Goal: Task Accomplishment & Management: Use online tool/utility

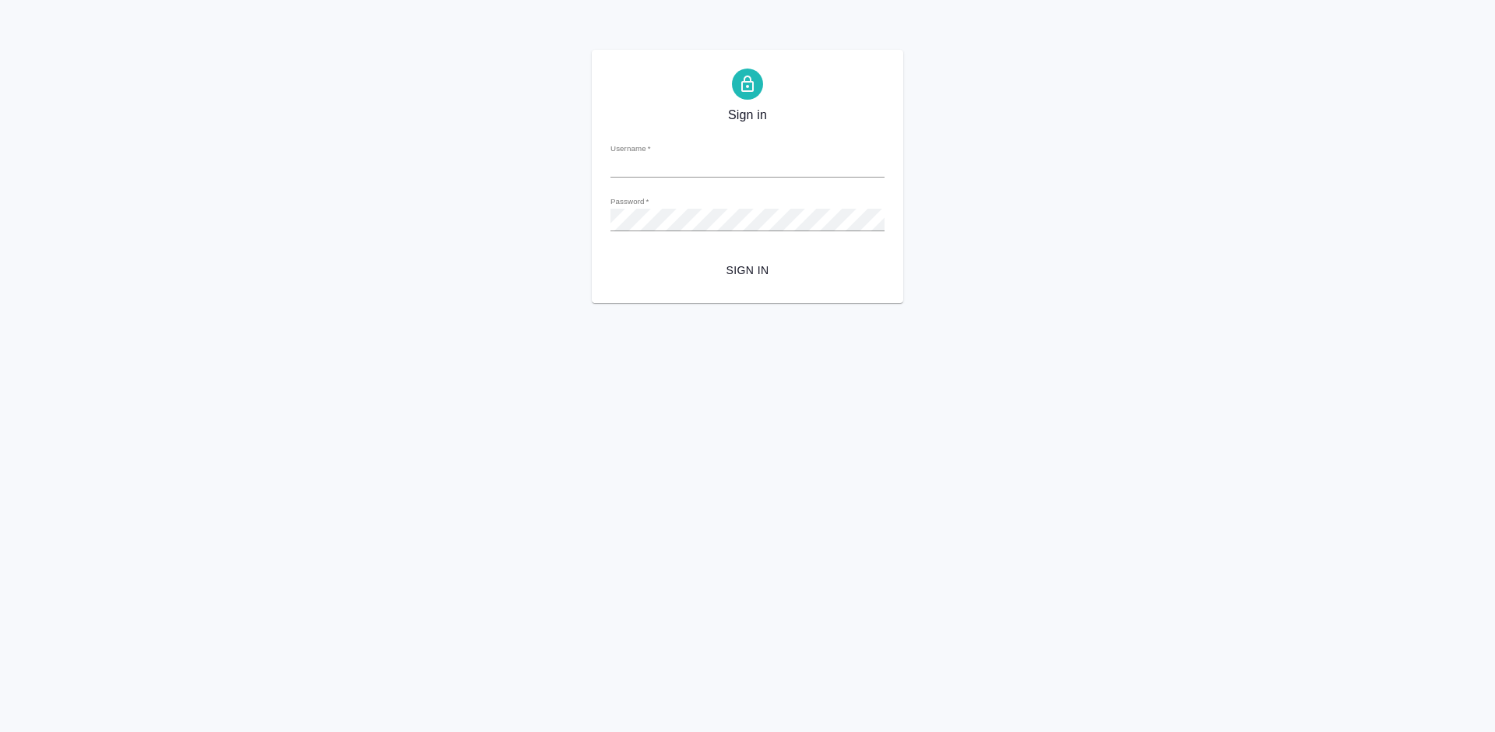
type input "[EMAIL_ADDRESS][DOMAIN_NAME]"
click at [755, 277] on span "Sign in" at bounding box center [747, 270] width 249 height 19
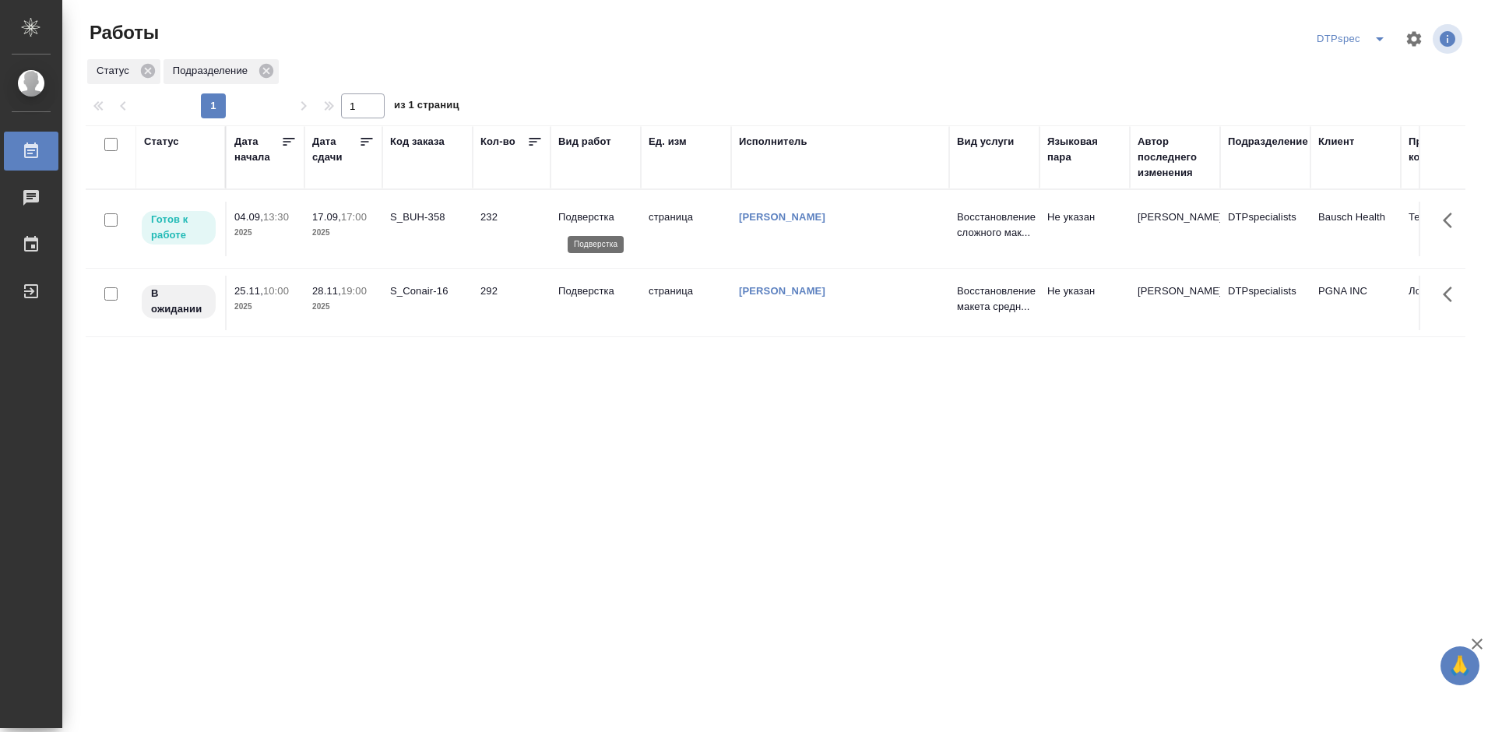
click at [583, 213] on p "Подверстка" at bounding box center [595, 217] width 75 height 16
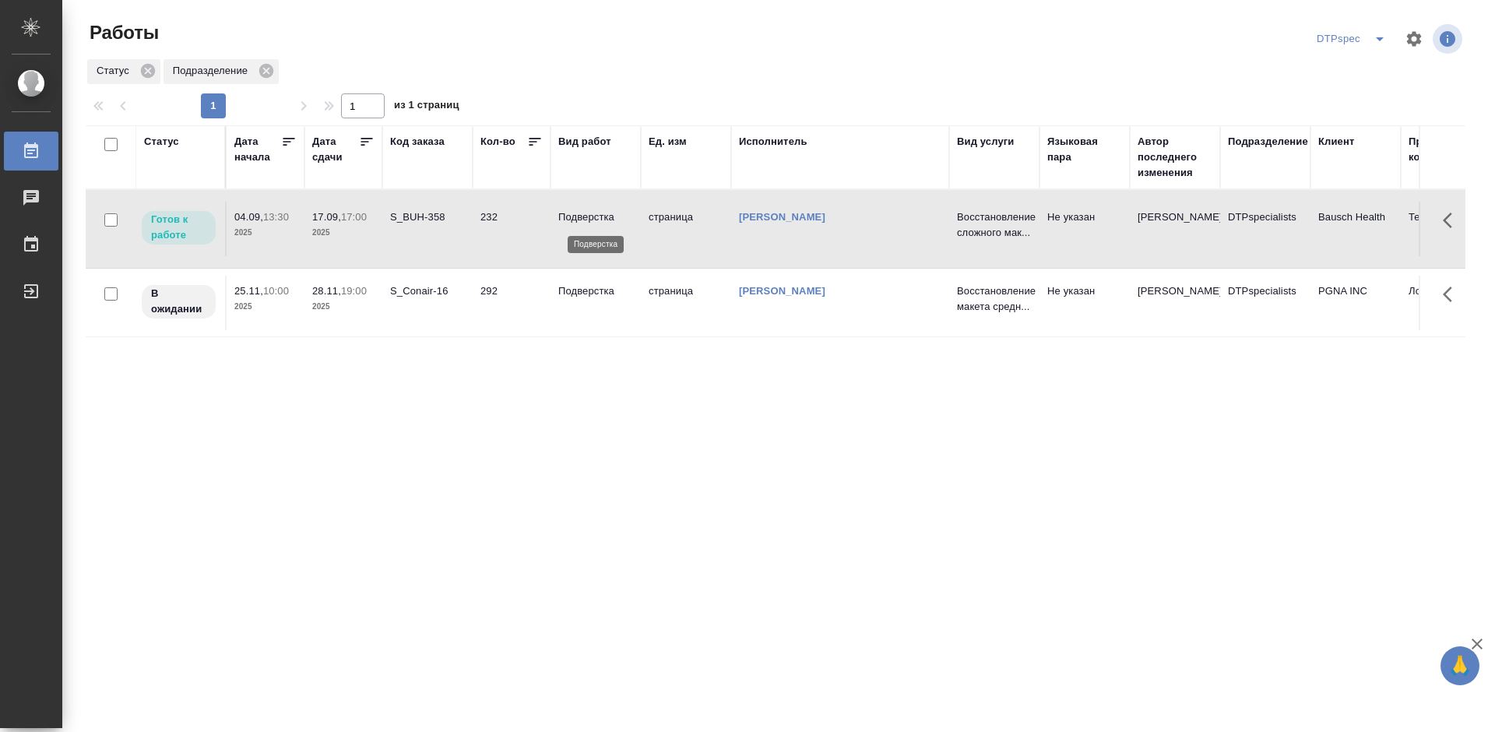
click at [583, 213] on p "Подверстка" at bounding box center [595, 217] width 75 height 16
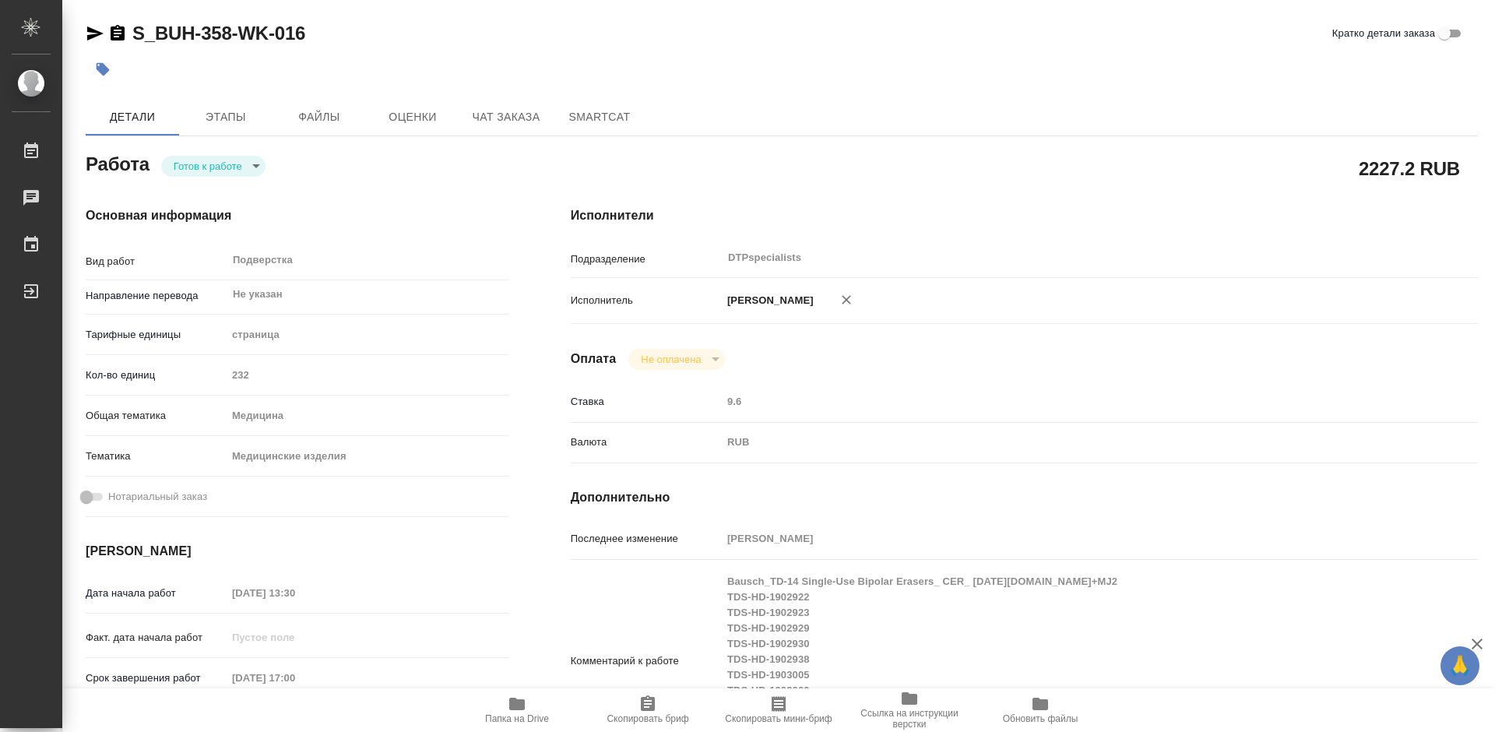
type textarea "x"
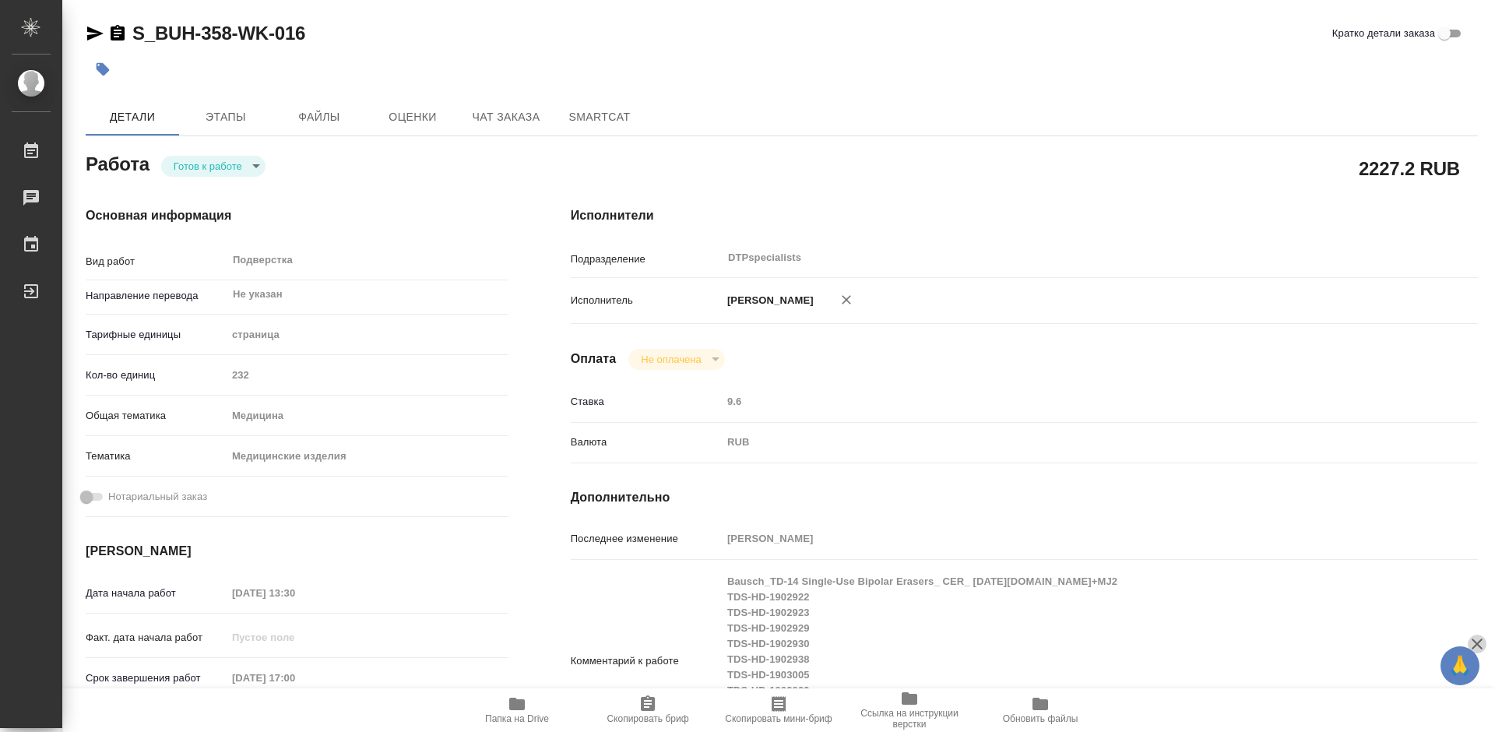
click at [1478, 643] on icon "button" at bounding box center [1477, 644] width 11 height 11
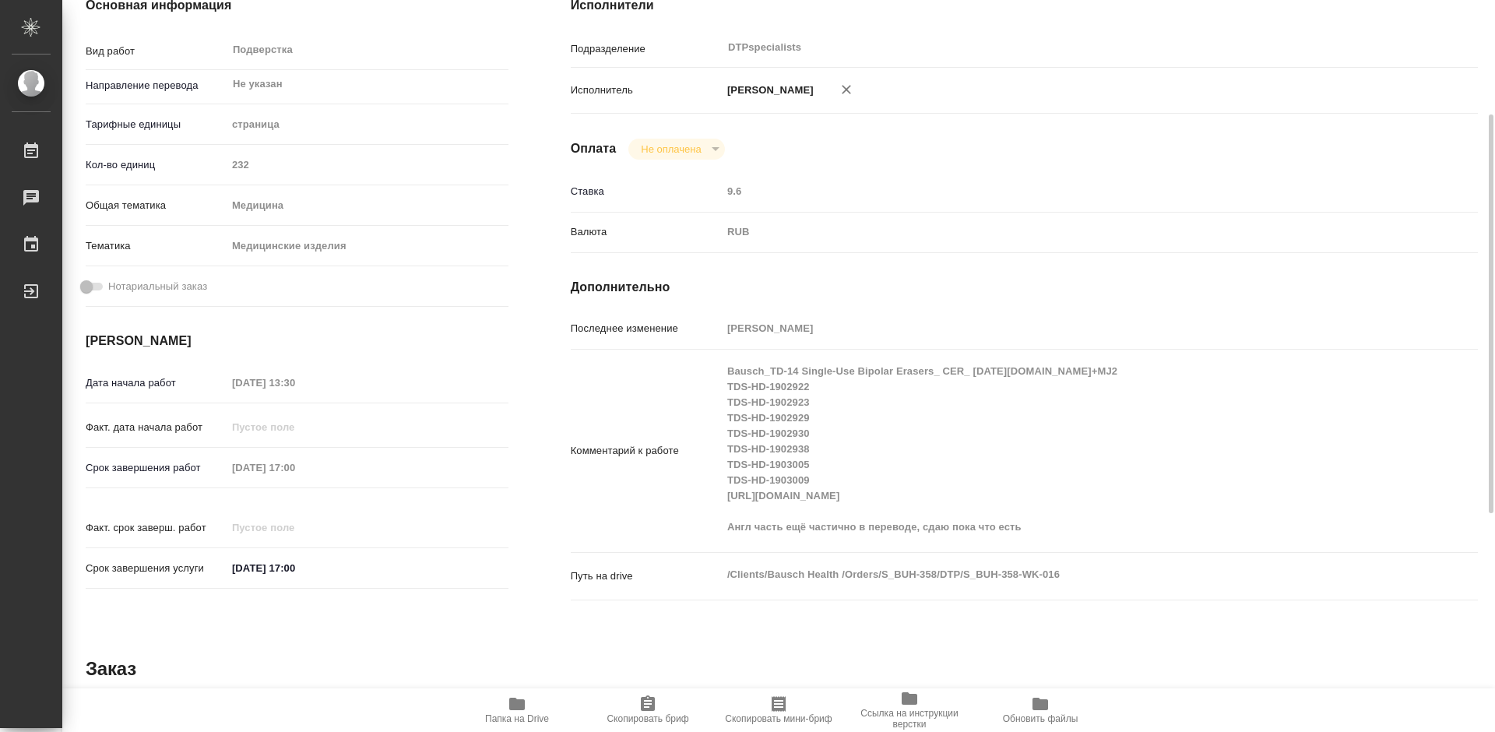
scroll to position [234, 0]
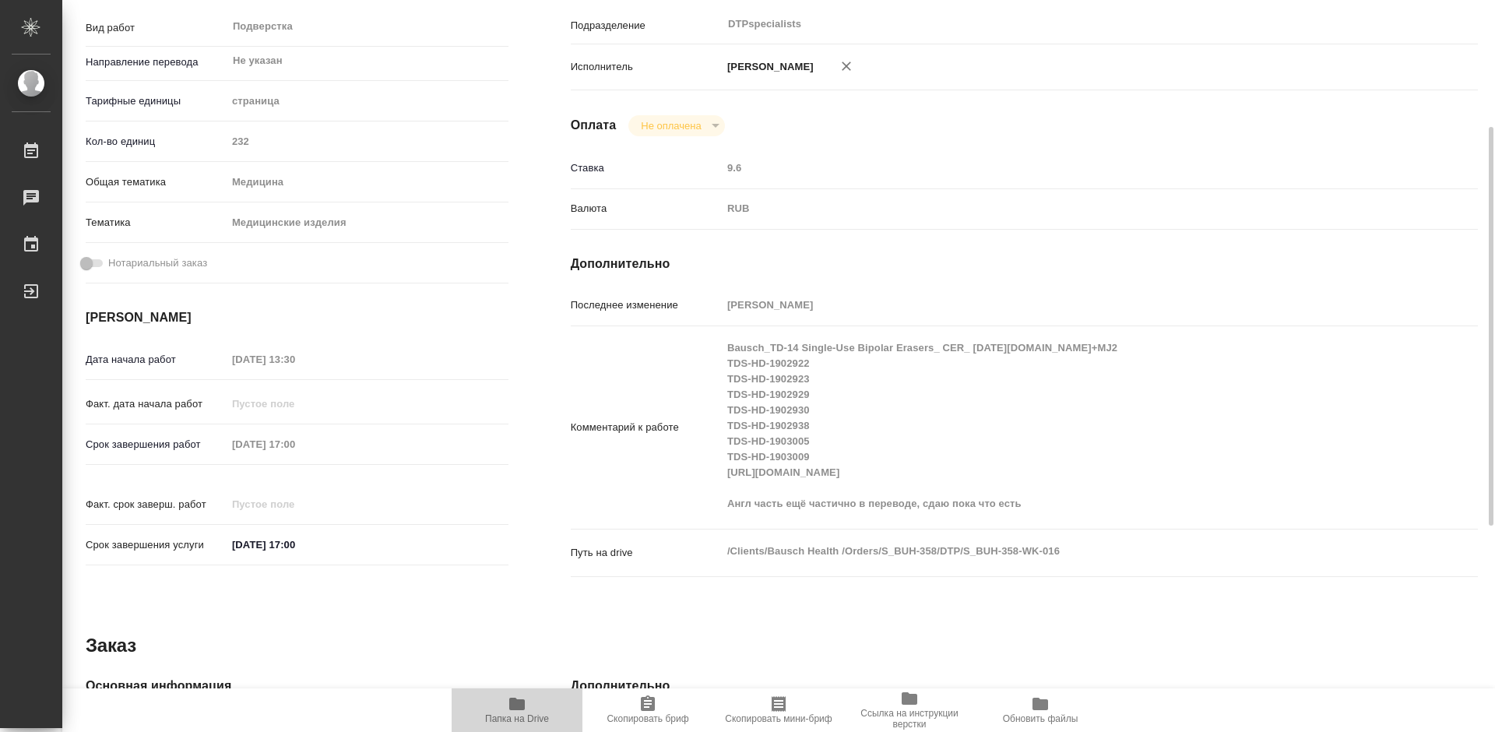
click at [519, 710] on icon "button" at bounding box center [517, 704] width 16 height 12
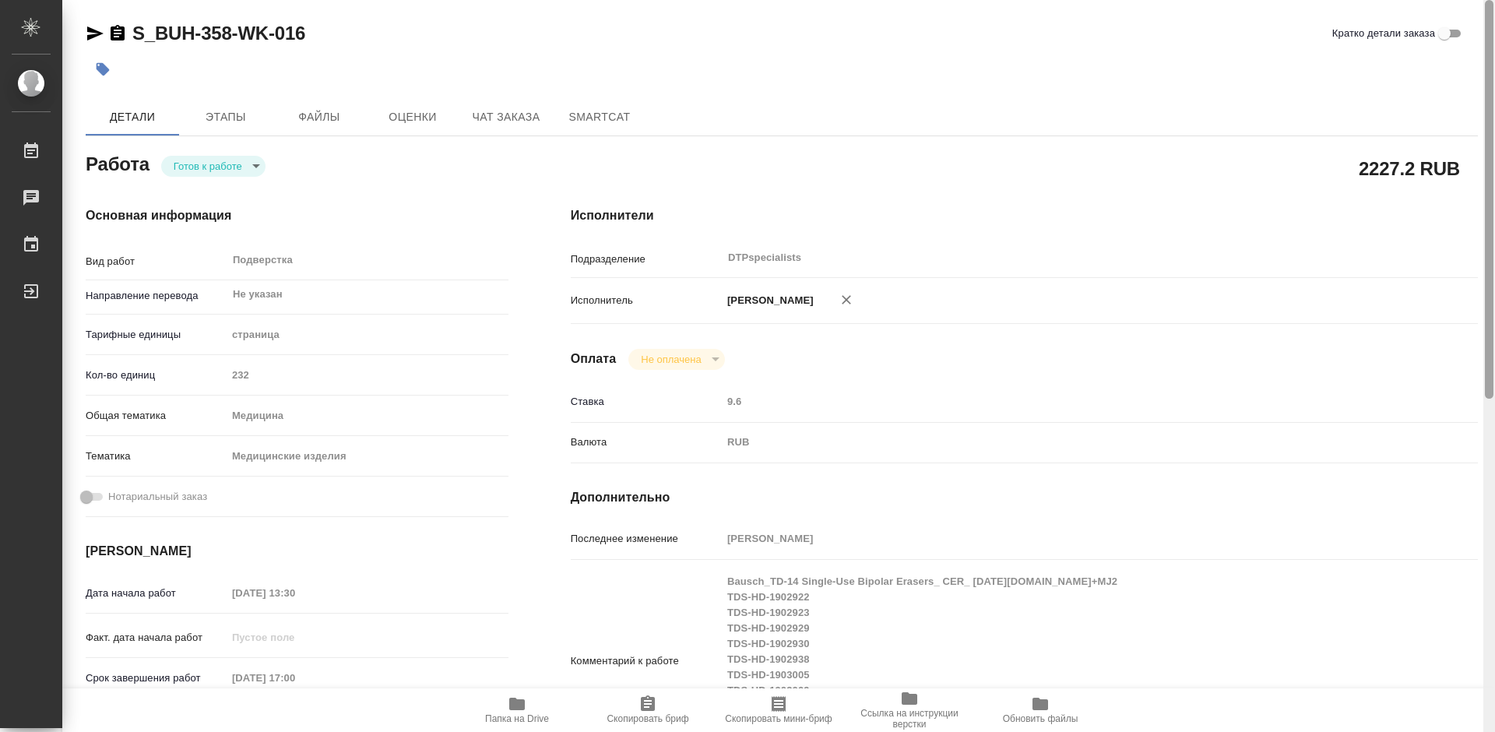
click at [1494, 64] on div at bounding box center [1489, 366] width 12 height 732
type textarea "x"
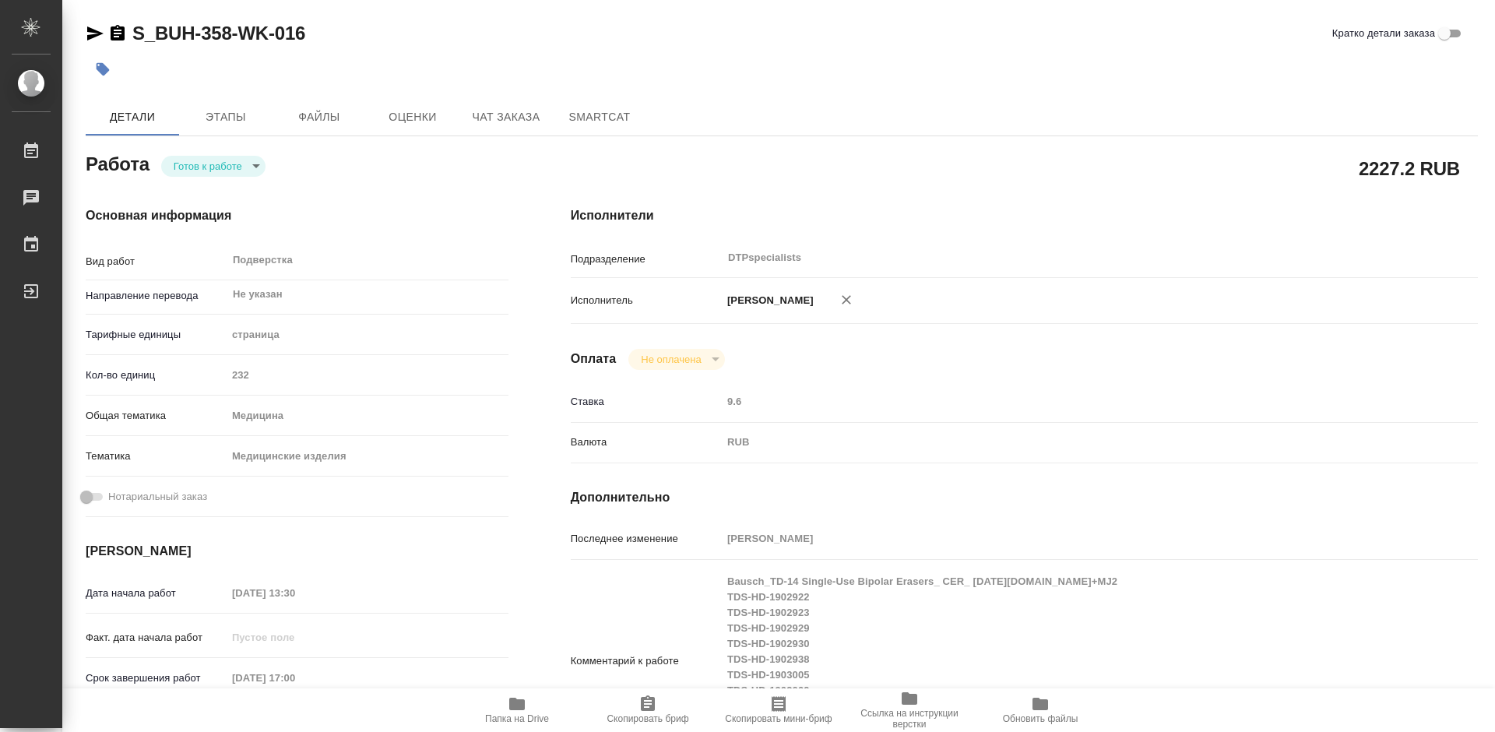
type textarea "x"
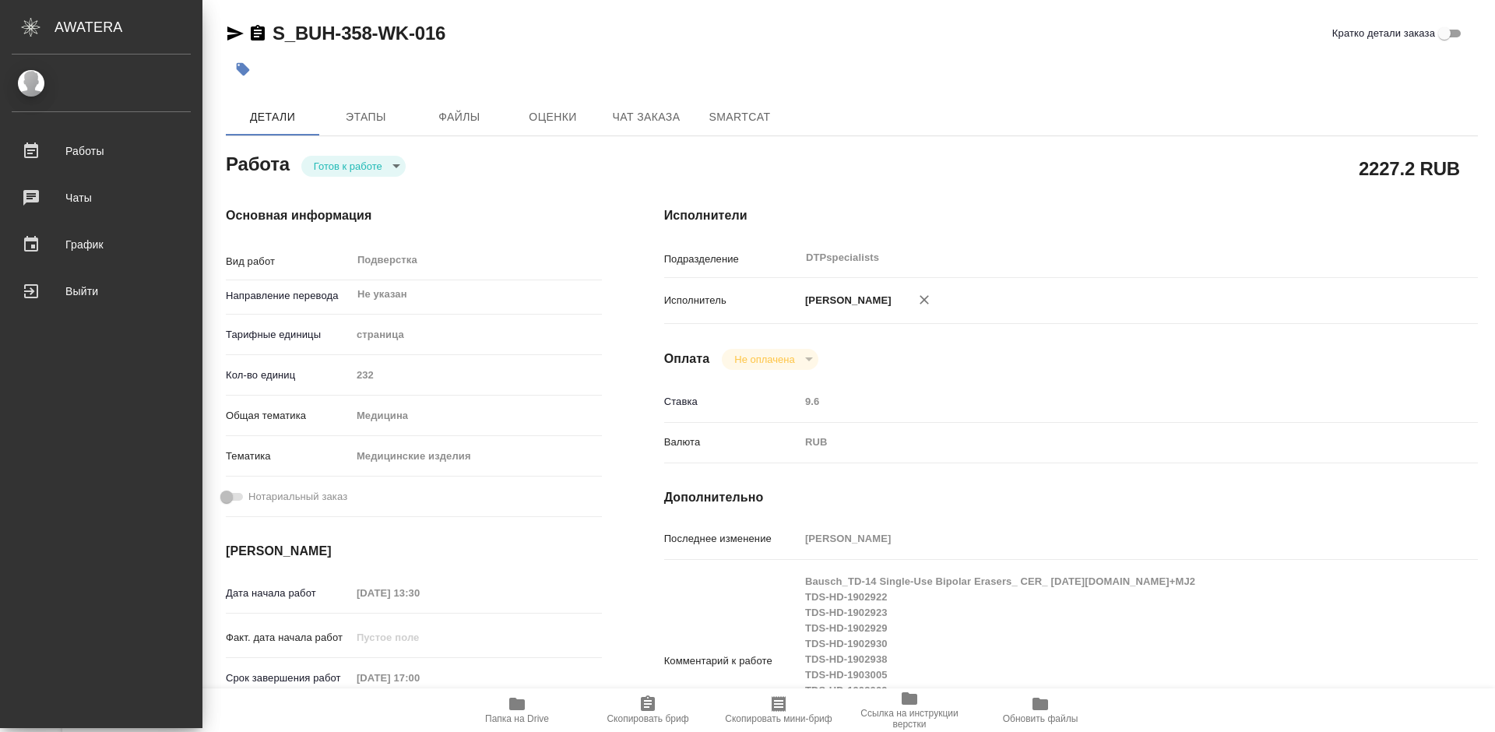
type textarea "x"
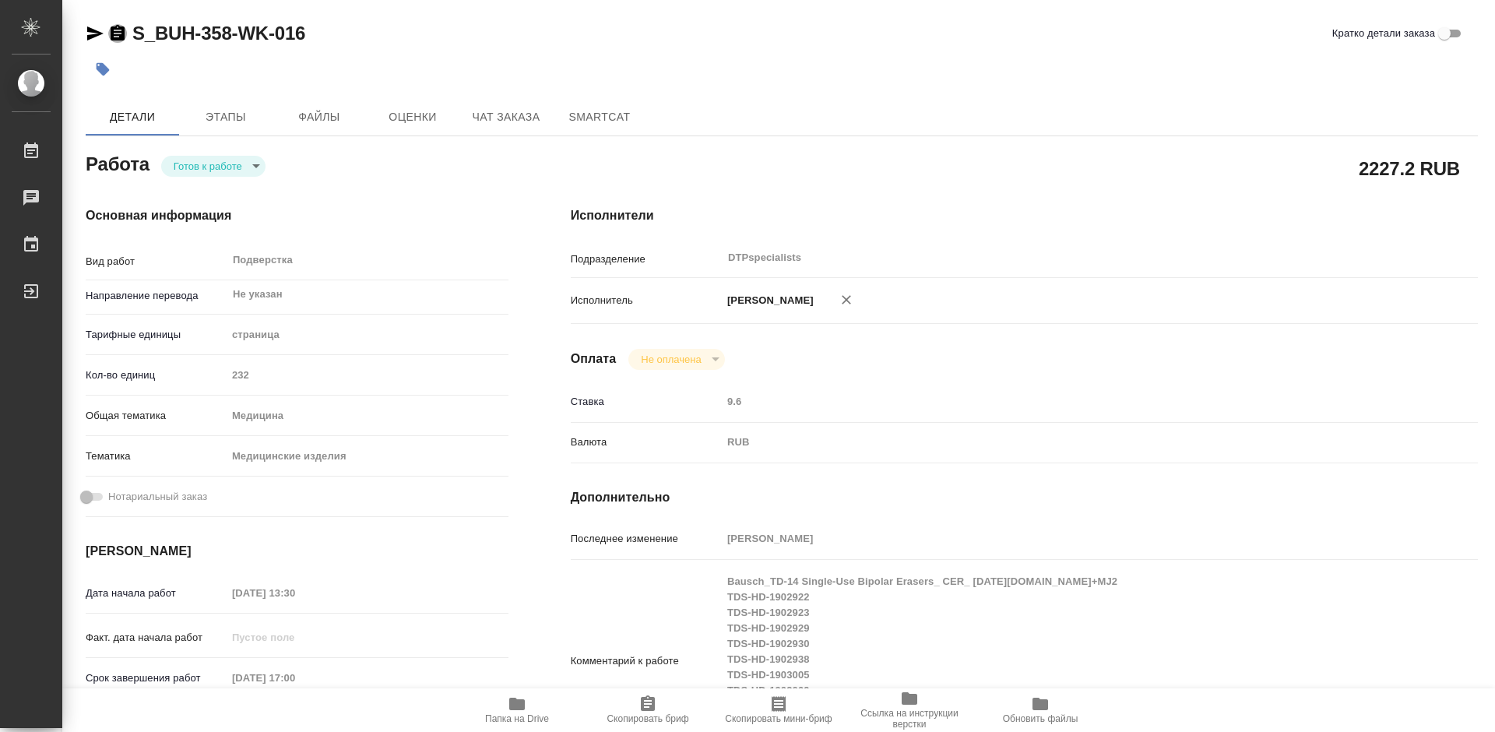
click at [114, 37] on icon "button" at bounding box center [118, 33] width 14 height 16
click at [212, 170] on body ".cls-1 fill:#fff; AWATERA Работы 0 Чаты График Выйти S_BUH-358-WK-016 Кратко де…" at bounding box center [747, 366] width 1495 height 732
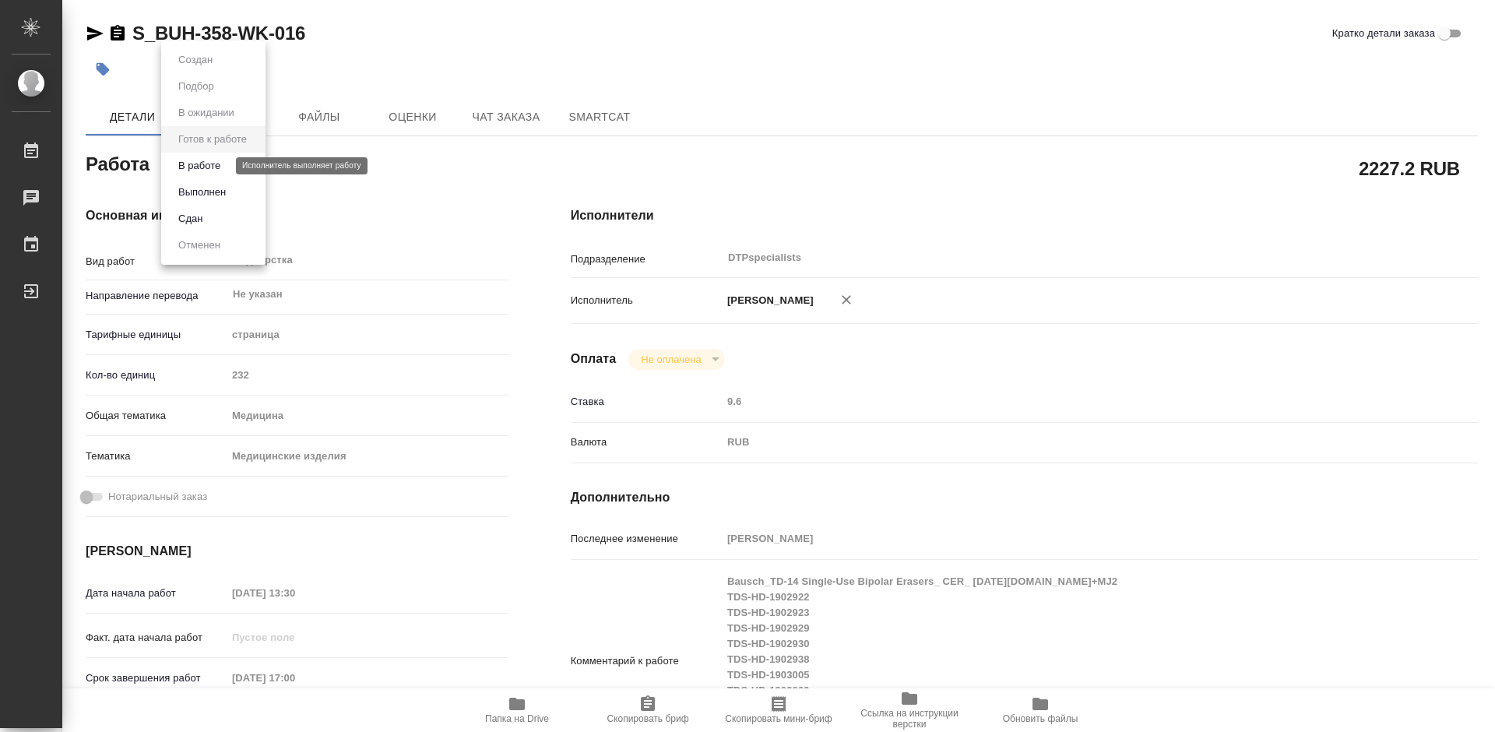
click at [212, 170] on button "В работе" at bounding box center [199, 165] width 51 height 17
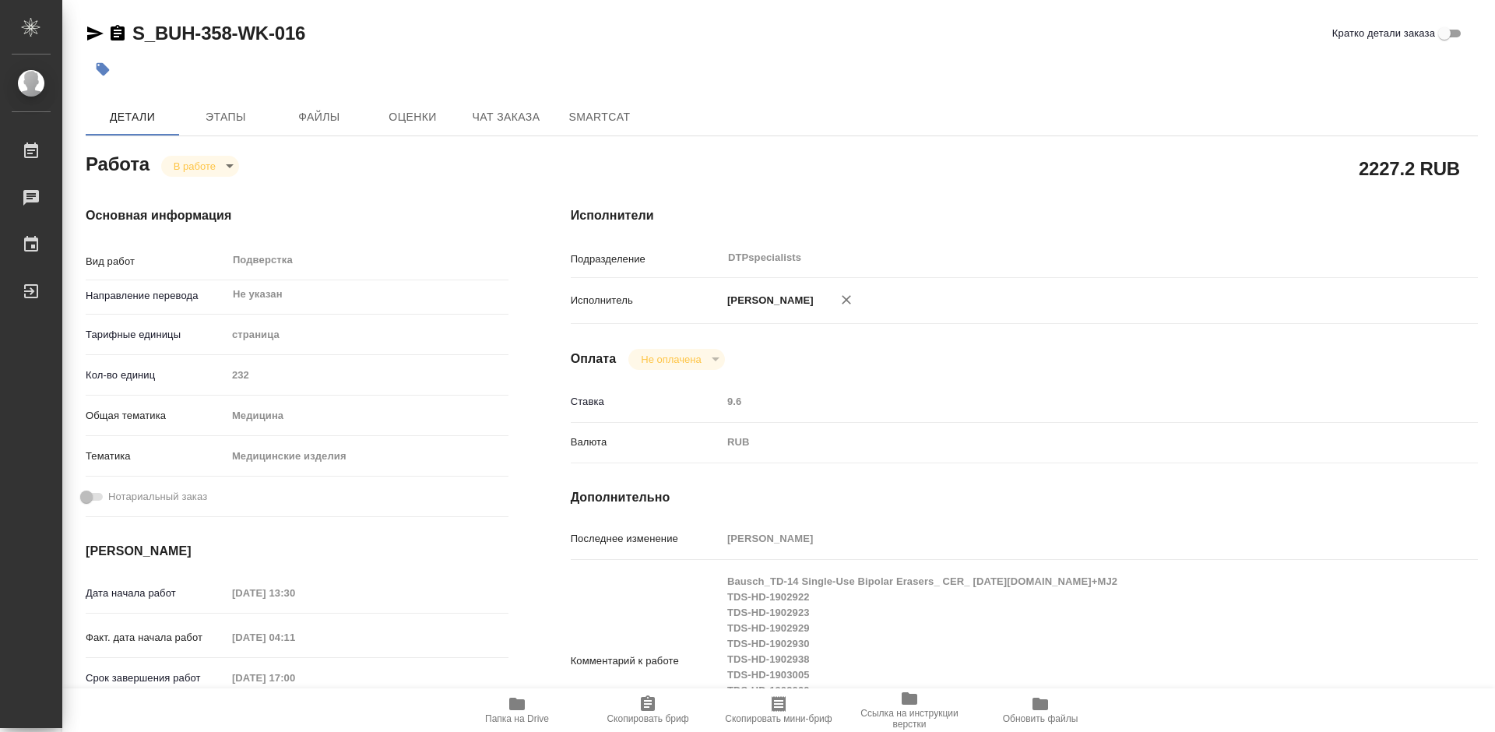
type textarea "x"
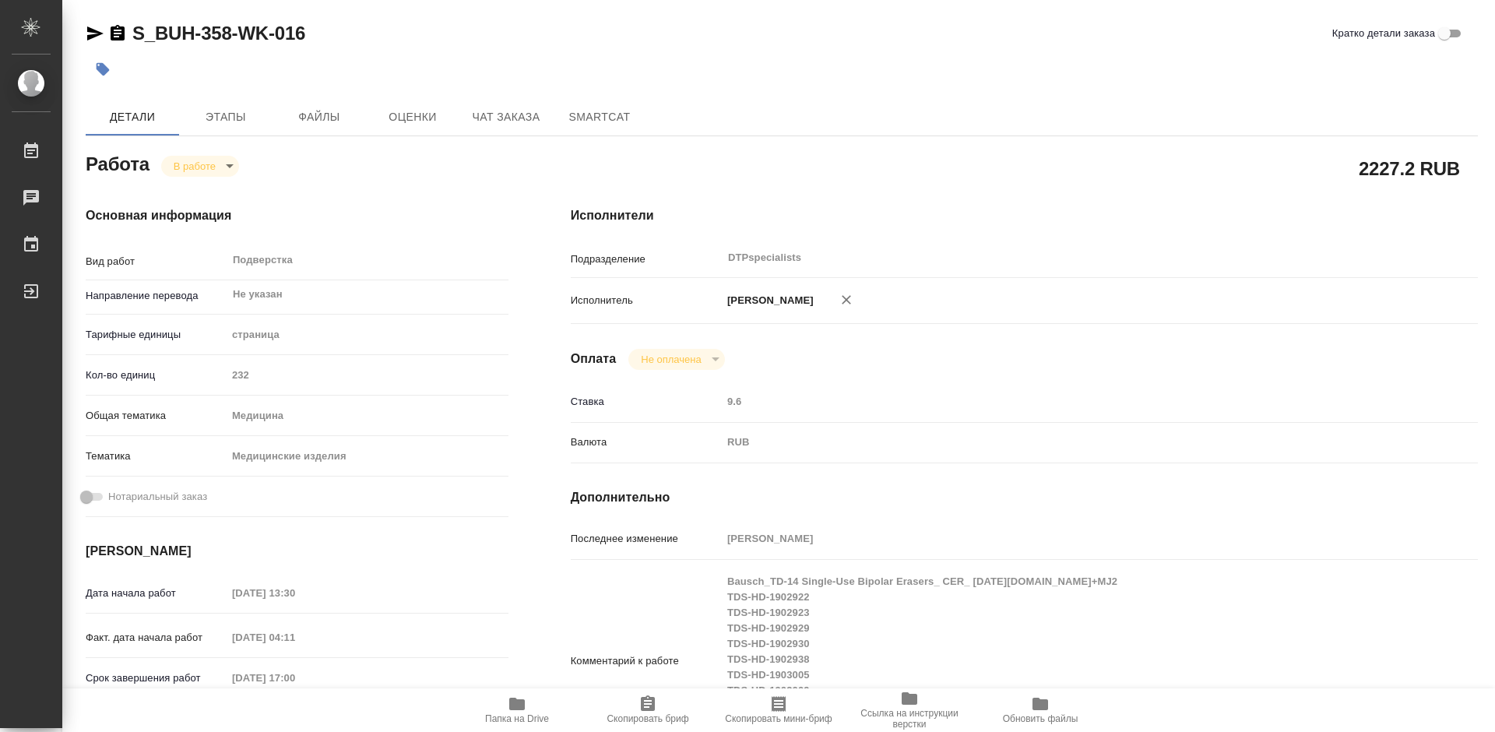
type textarea "x"
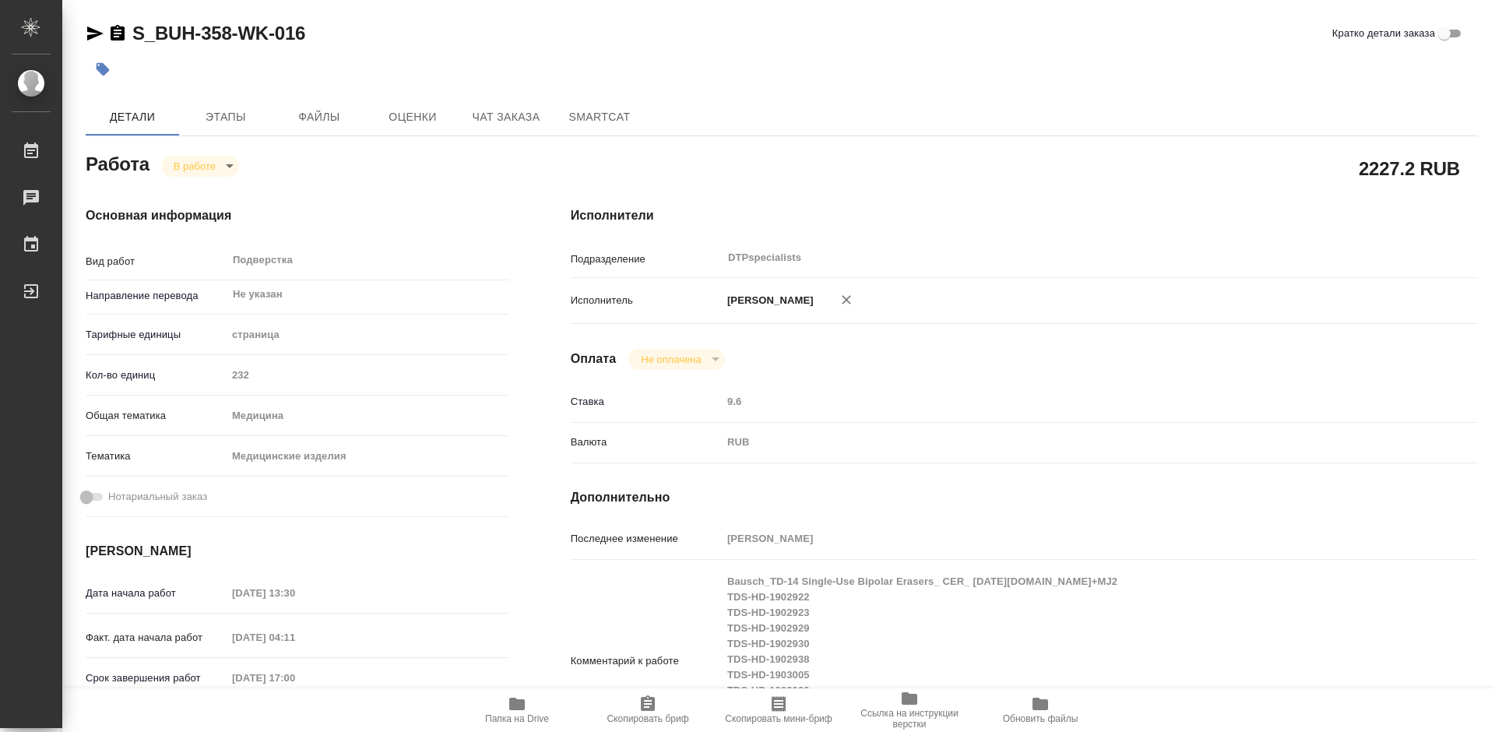
type textarea "x"
